Goal: Communication & Community: Answer question/provide support

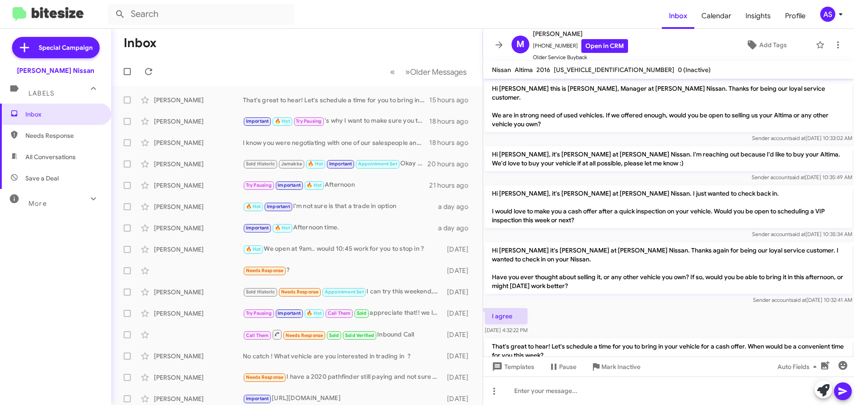
scroll to position [6, 0]
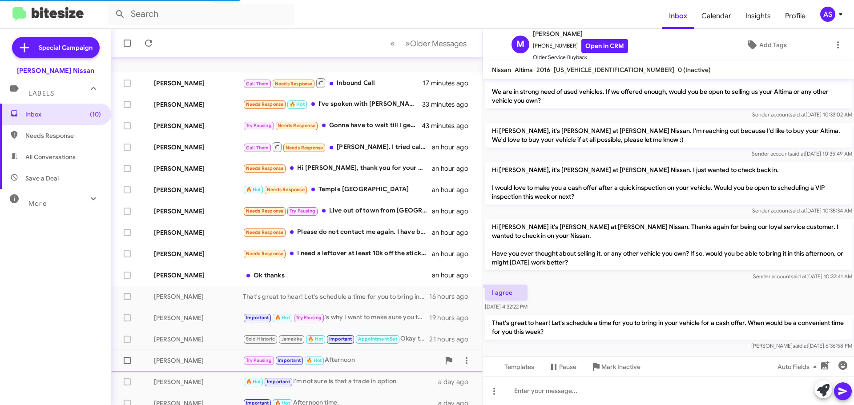
scroll to position [89, 0]
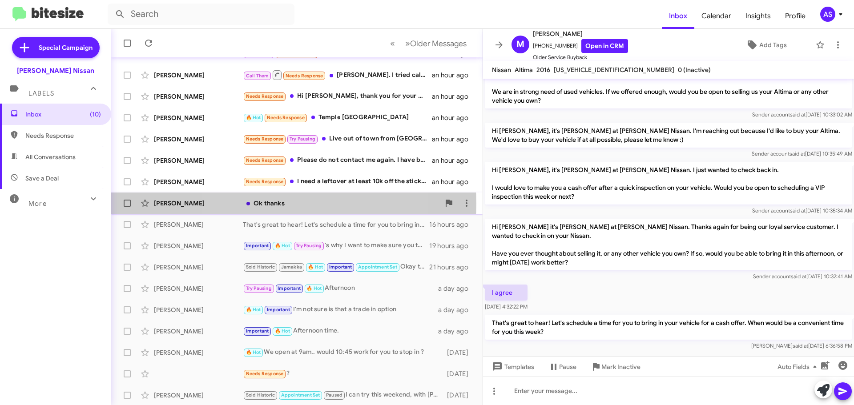
click at [282, 204] on div "Ok thanks" at bounding box center [341, 203] width 197 height 9
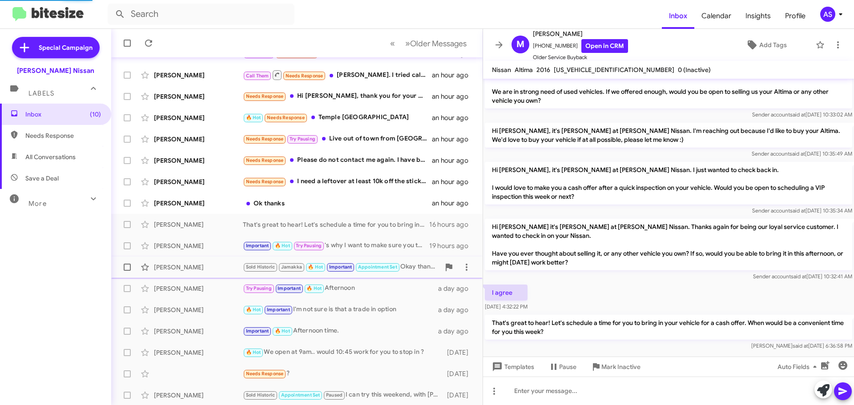
scroll to position [174, 0]
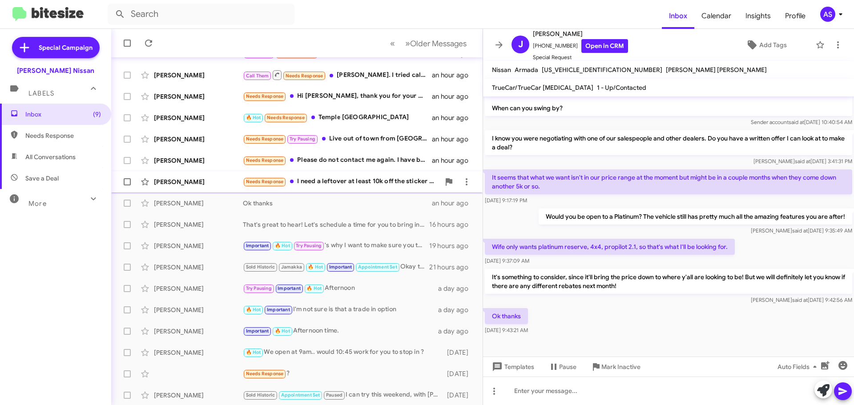
click at [343, 181] on div "Needs Response I need a leftover at least 10k off the sticker price when you ha…" at bounding box center [341, 182] width 197 height 10
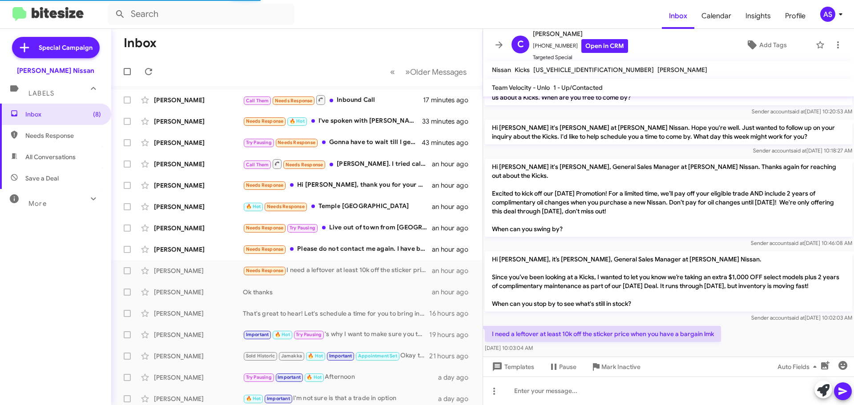
scroll to position [36, 0]
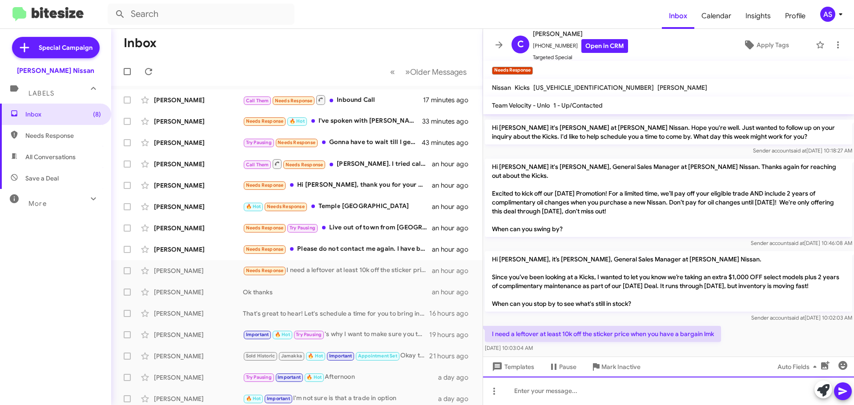
click at [601, 391] on div at bounding box center [668, 391] width 371 height 28
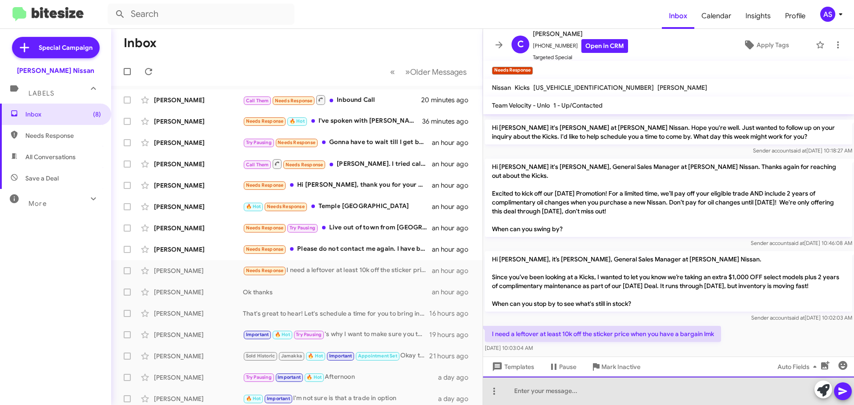
click at [588, 385] on div at bounding box center [668, 391] width 371 height 28
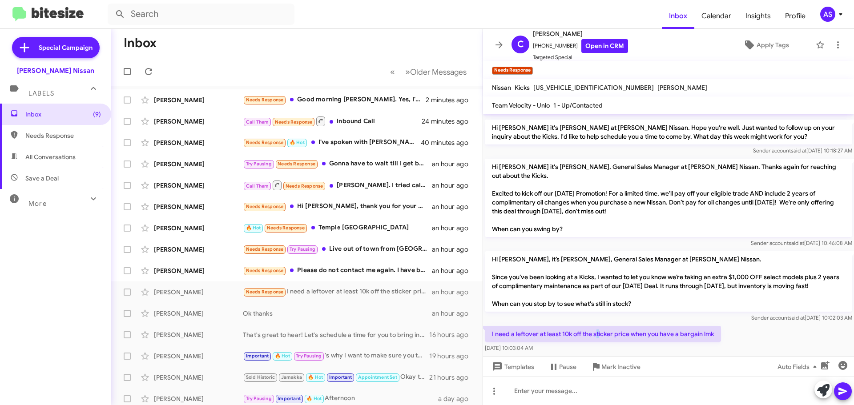
click at [598, 326] on p "I need a leftover at least 10k off the sticker price when you have a bargain lmk" at bounding box center [603, 334] width 236 height 16
click at [602, 329] on p "I need a leftover at least 10k off the sticker price when you have a bargain lmk" at bounding box center [603, 334] width 236 height 16
